Goal: Transaction & Acquisition: Purchase product/service

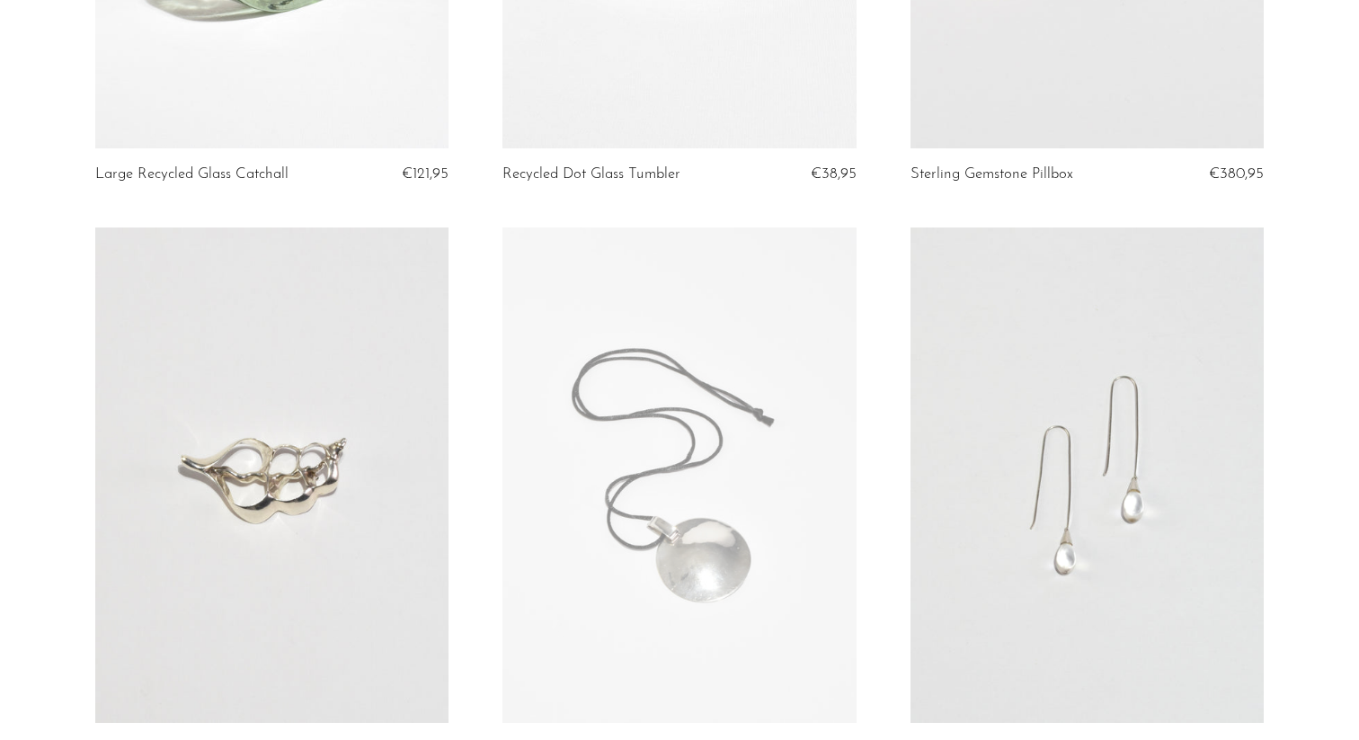
scroll to position [659, 0]
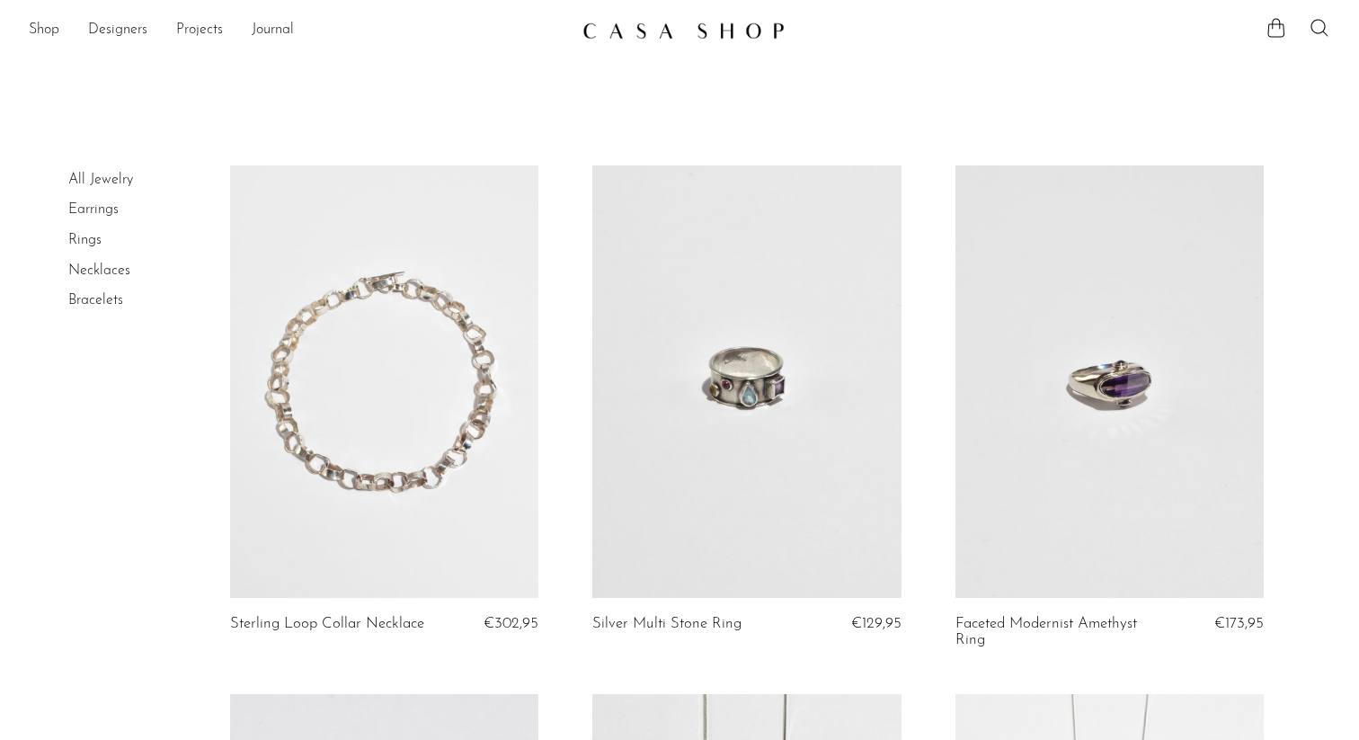
scroll to position [3283, 0]
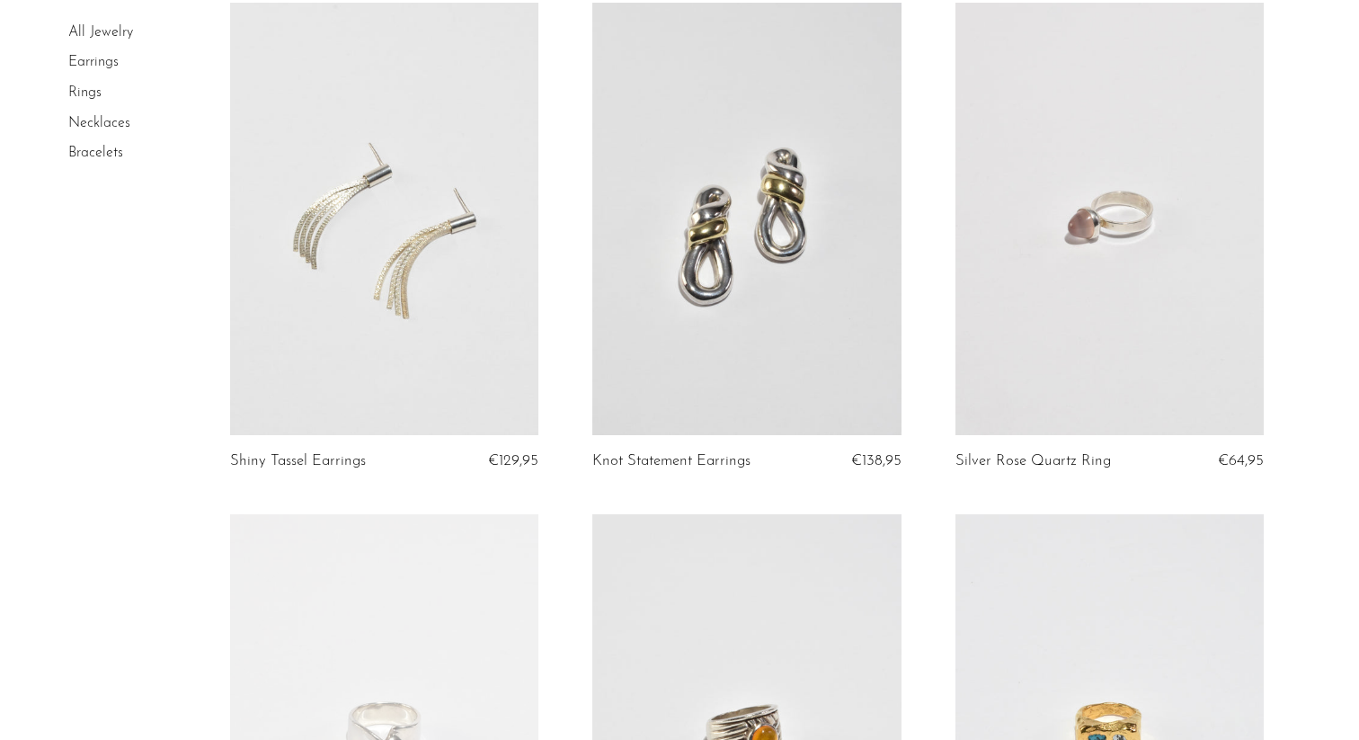
click at [734, 246] on link at bounding box center [746, 219] width 309 height 432
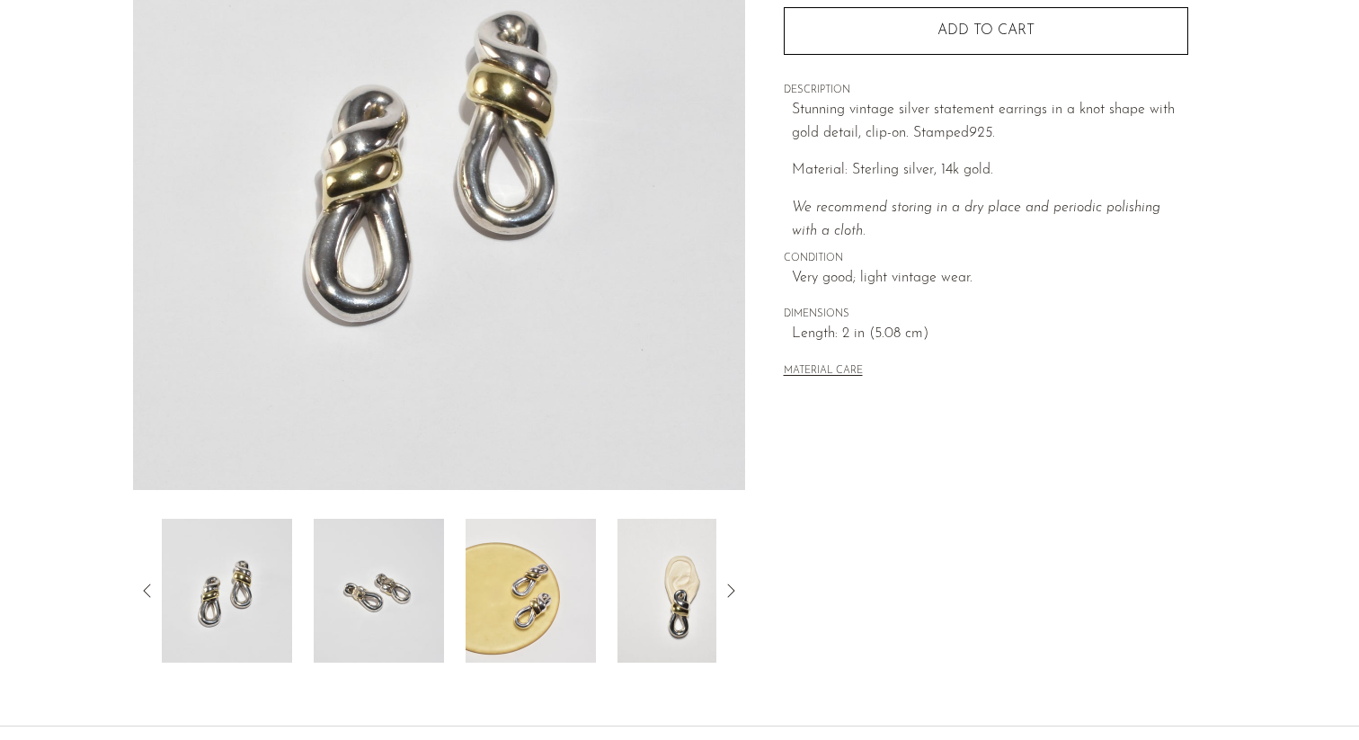
scroll to position [275, 0]
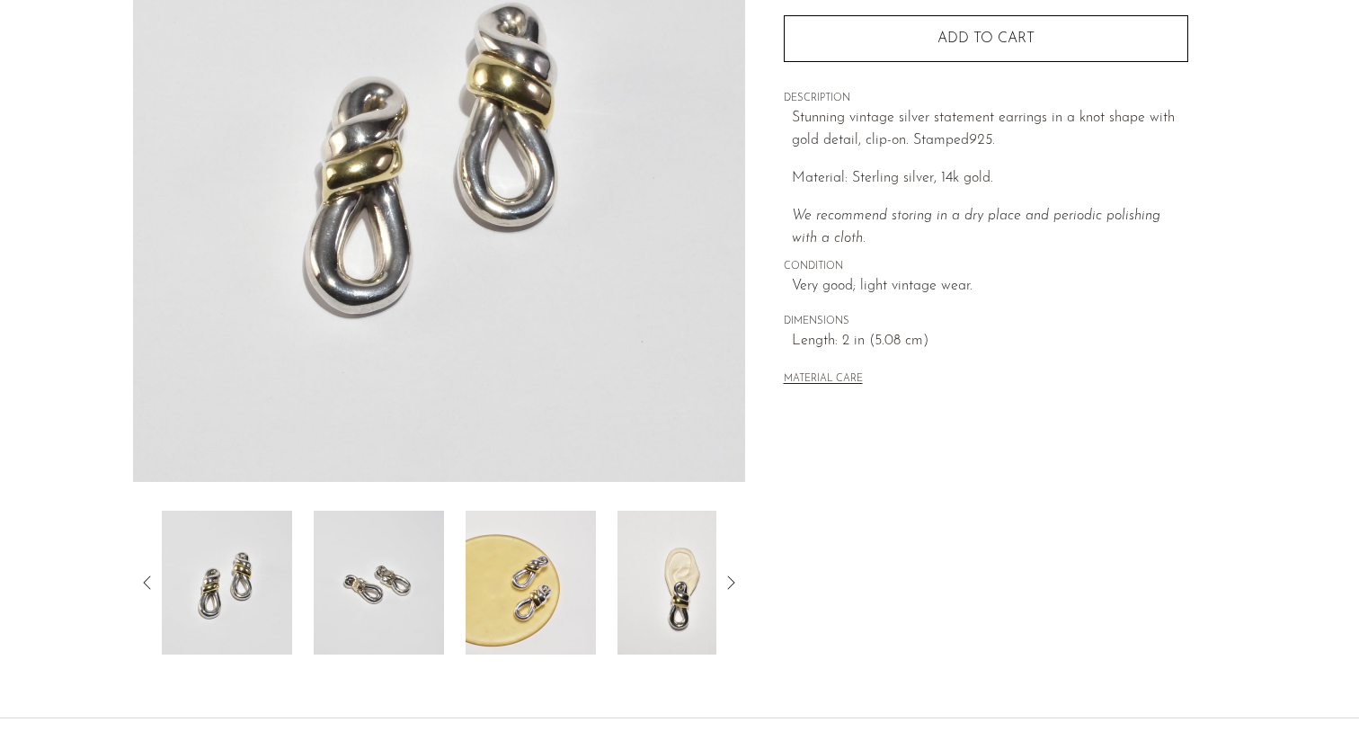
click at [509, 603] on img at bounding box center [531, 583] width 130 height 144
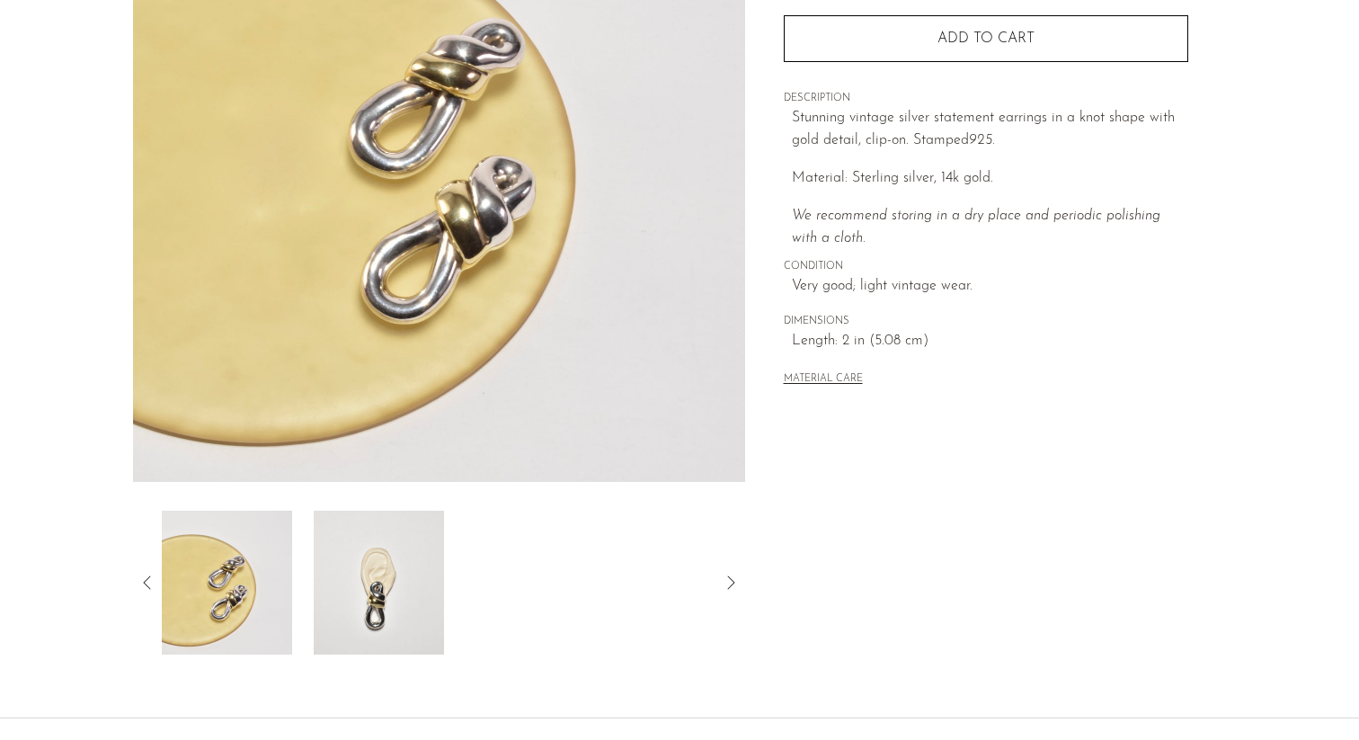
click at [399, 611] on img at bounding box center [379, 583] width 130 height 144
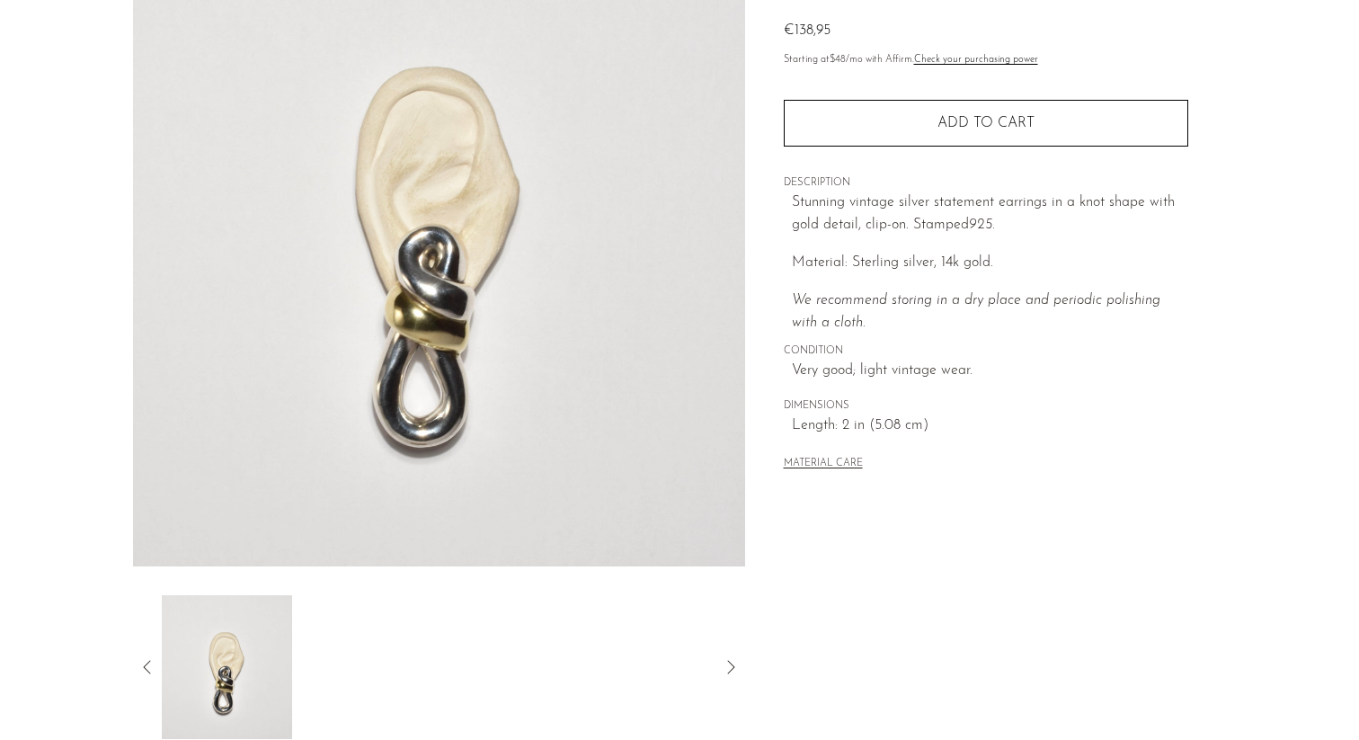
scroll to position [143, 0]
